Goal: Task Accomplishment & Management: Use online tool/utility

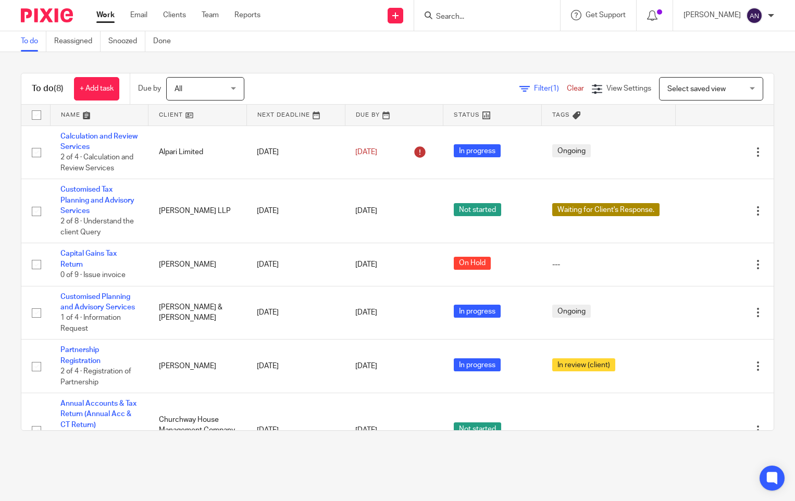
scroll to position [80, 0]
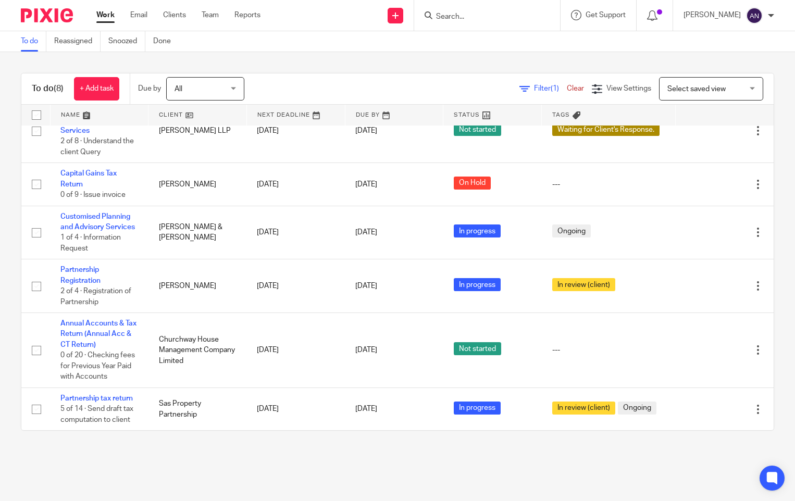
click at [456, 19] on input "Search" at bounding box center [482, 16] width 94 height 9
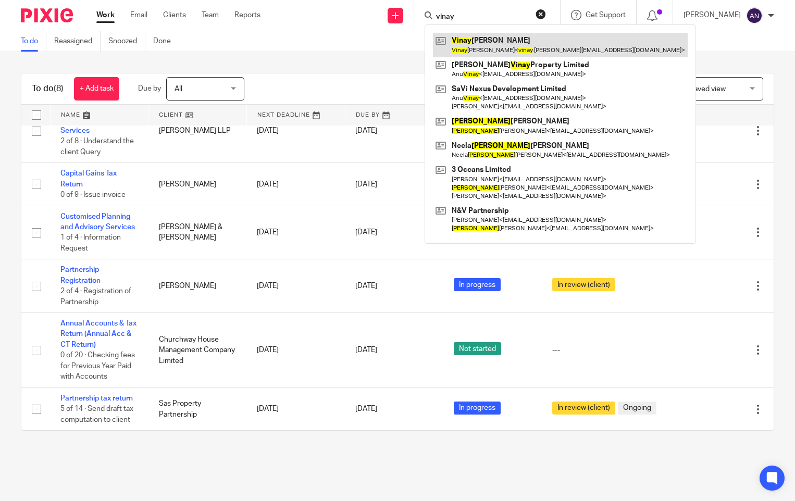
type input "vinay"
click at [485, 42] on link at bounding box center [560, 45] width 255 height 24
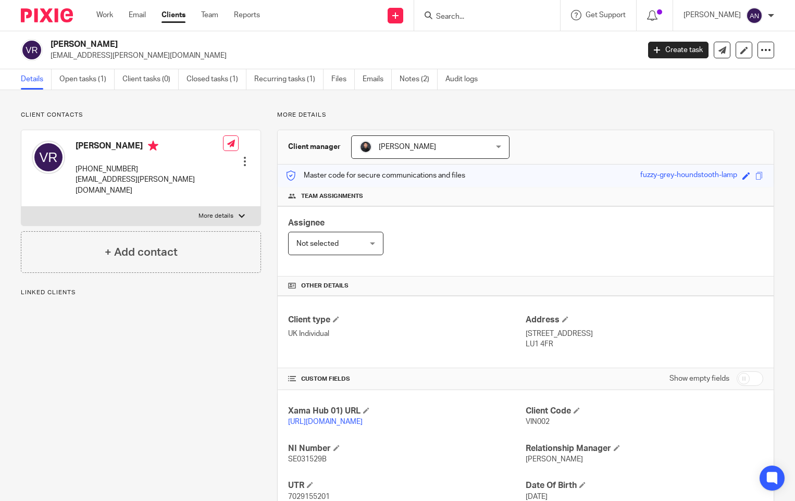
click at [448, 342] on div "Client type UK Individual" at bounding box center [406, 332] width 237 height 35
click at [94, 83] on link "Open tasks (1)" at bounding box center [86, 79] width 55 height 20
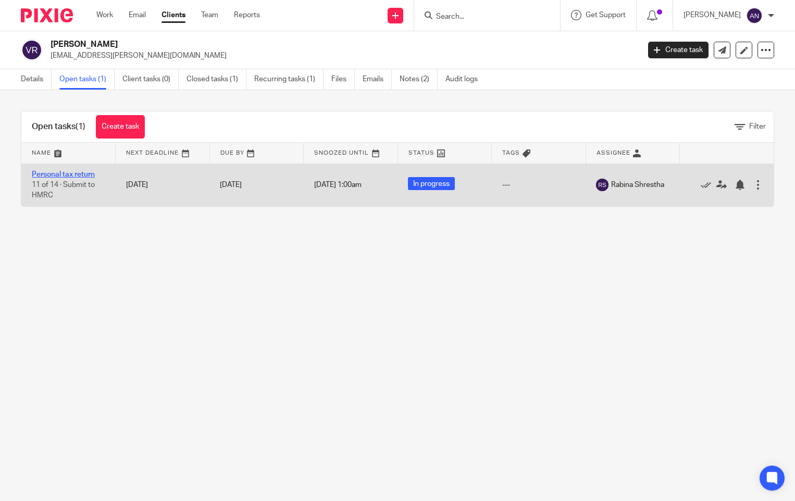
click at [70, 174] on link "Personal tax return" at bounding box center [63, 174] width 63 height 7
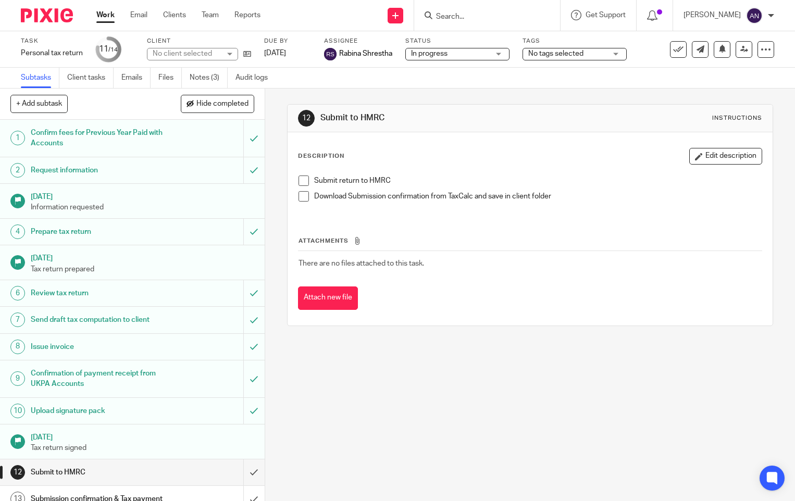
scroll to position [60, 0]
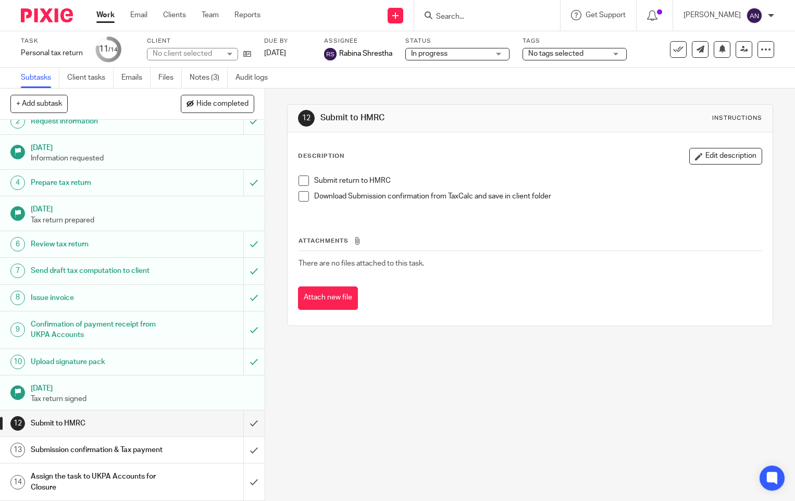
click at [108, 449] on h1 "Submission confirmation & Tax payment" at bounding box center [98, 450] width 135 height 16
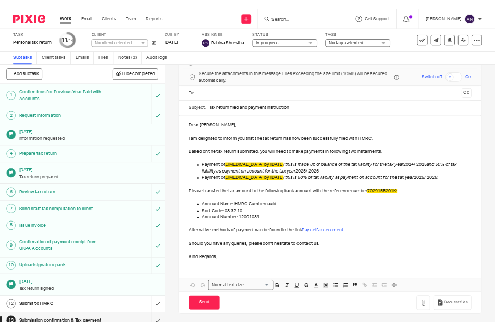
scroll to position [39, 0]
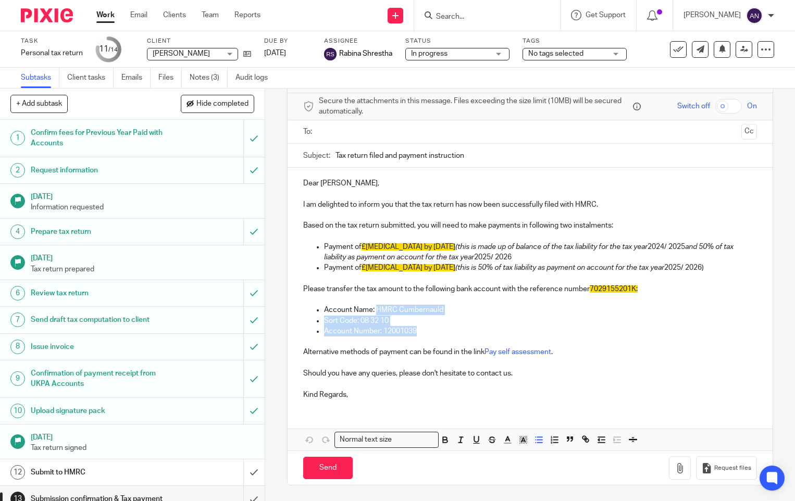
drag, startPoint x: 372, startPoint y: 309, endPoint x: 415, endPoint y: 332, distance: 48.5
click at [415, 332] on ul "Account Name: HMRC Cumbernauld Sort Code: 08 32 10 Account Number: 12001039" at bounding box center [530, 321] width 454 height 32
click at [415, 332] on p "Account Number: 12001039" at bounding box center [540, 331] width 433 height 10
drag, startPoint x: 417, startPoint y: 328, endPoint x: 385, endPoint y: 319, distance: 33.0
click at [385, 319] on ul "Account Name: HMRC Cumbernauld Sort Code: 08 32 10 Account Number: 12001039" at bounding box center [530, 321] width 454 height 32
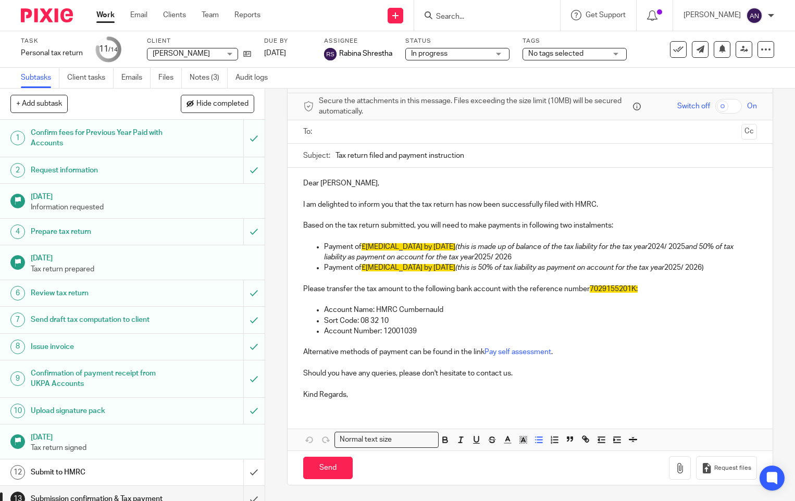
click at [533, 305] on p "Account Name: HMRC Cumbernauld" at bounding box center [540, 310] width 433 height 10
click at [649, 193] on p at bounding box center [530, 194] width 454 height 10
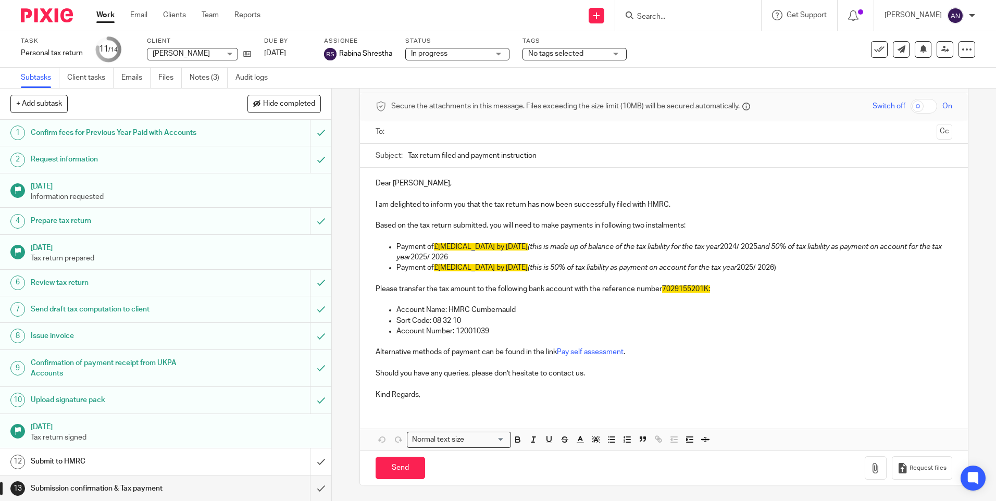
click at [667, 14] on input "Search" at bounding box center [683, 16] width 94 height 9
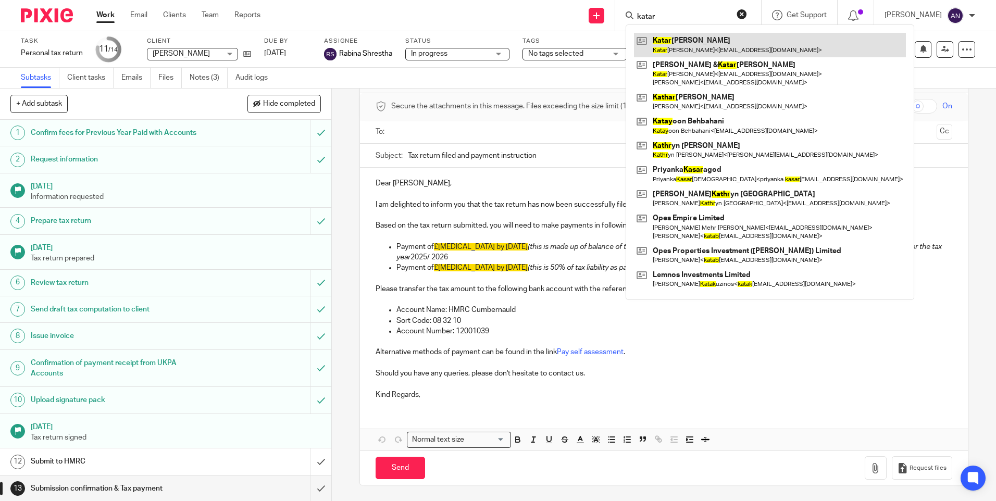
type input "katar"
click at [697, 45] on link at bounding box center [770, 45] width 272 height 24
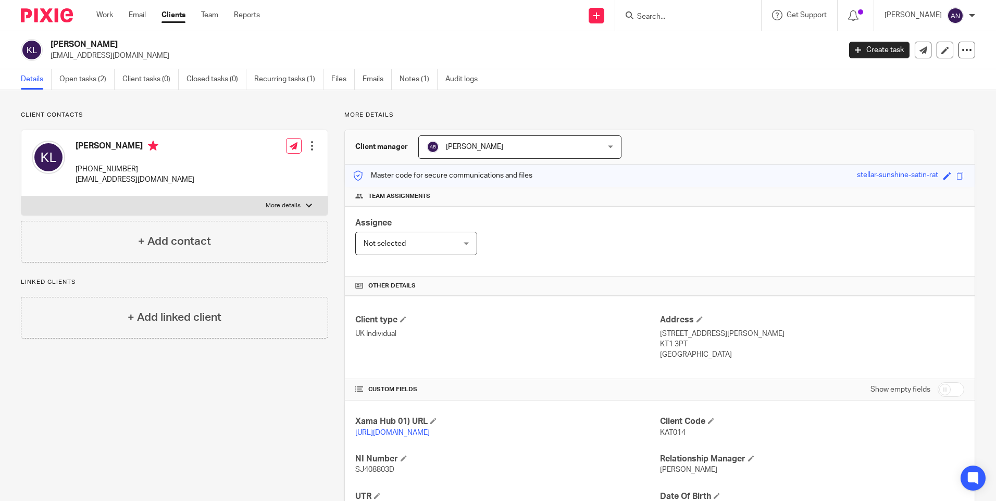
click at [683, 120] on div "More details Client manager [PERSON_NAME] [PERSON_NAME] [PERSON_NAME] [PERSON_N…" at bounding box center [651, 357] width 647 height 493
